Goal: Find specific page/section: Find specific page/section

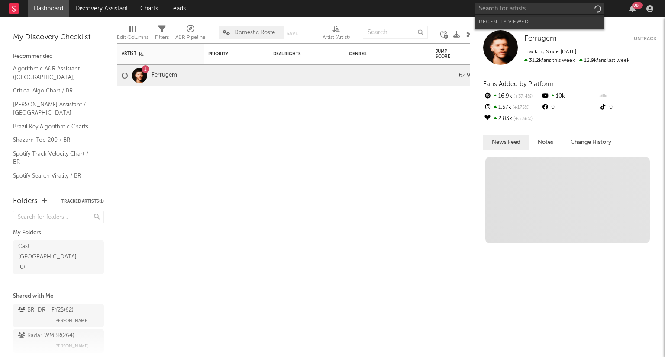
click at [525, 7] on input "text" at bounding box center [539, 8] width 130 height 11
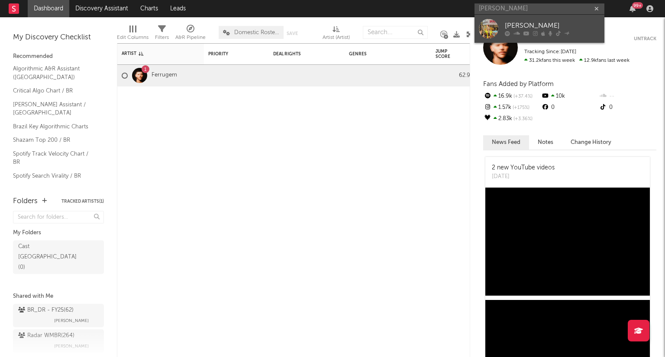
type input "[PERSON_NAME]"
click at [517, 24] on div "[PERSON_NAME]" at bounding box center [551, 26] width 95 height 10
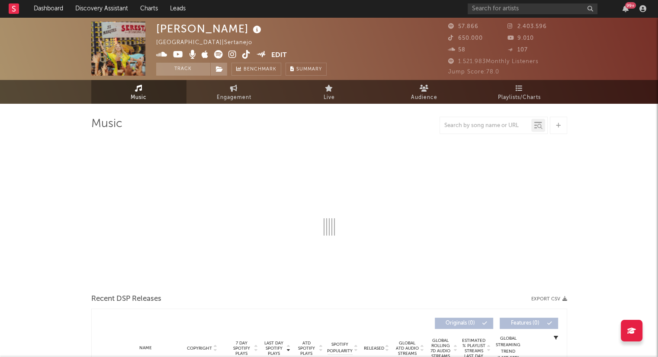
select select "6m"
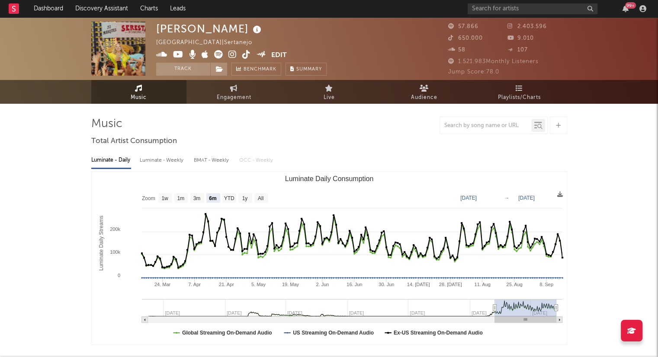
scroll to position [1, 0]
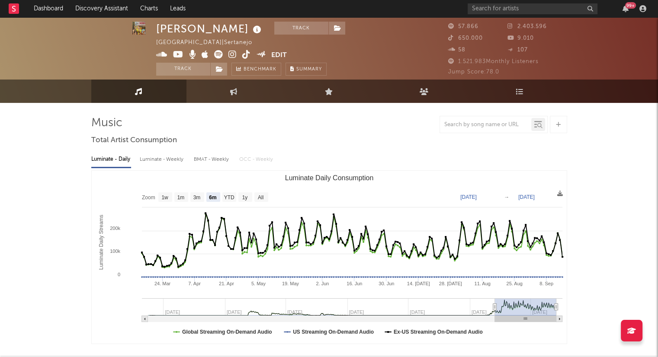
click at [163, 161] on div "Luminate - Weekly" at bounding box center [162, 159] width 45 height 15
select select "6m"
